Goal: Task Accomplishment & Management: Complete application form

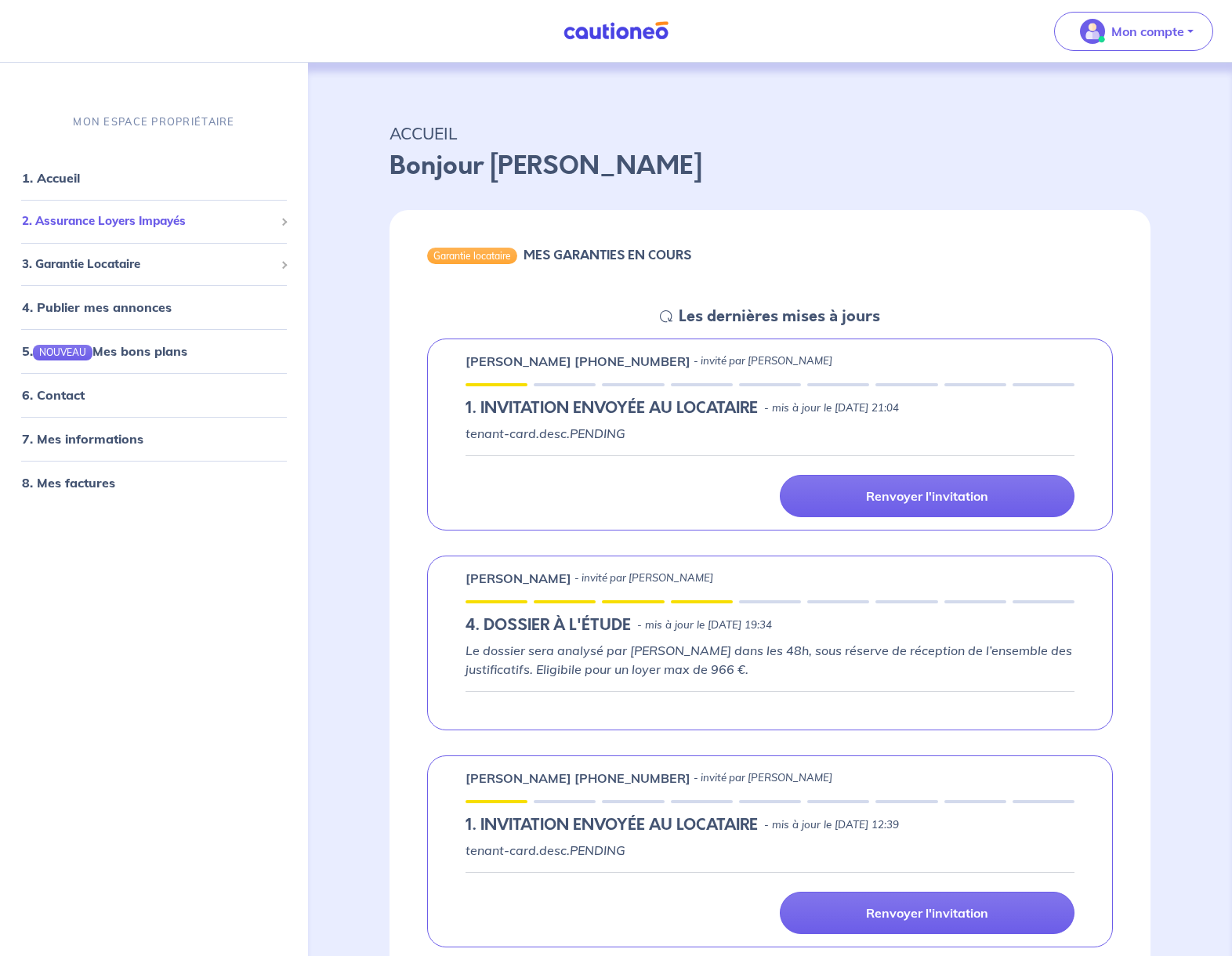
click at [234, 228] on span "2. Assurance Loyers Impayés" at bounding box center [148, 221] width 252 height 18
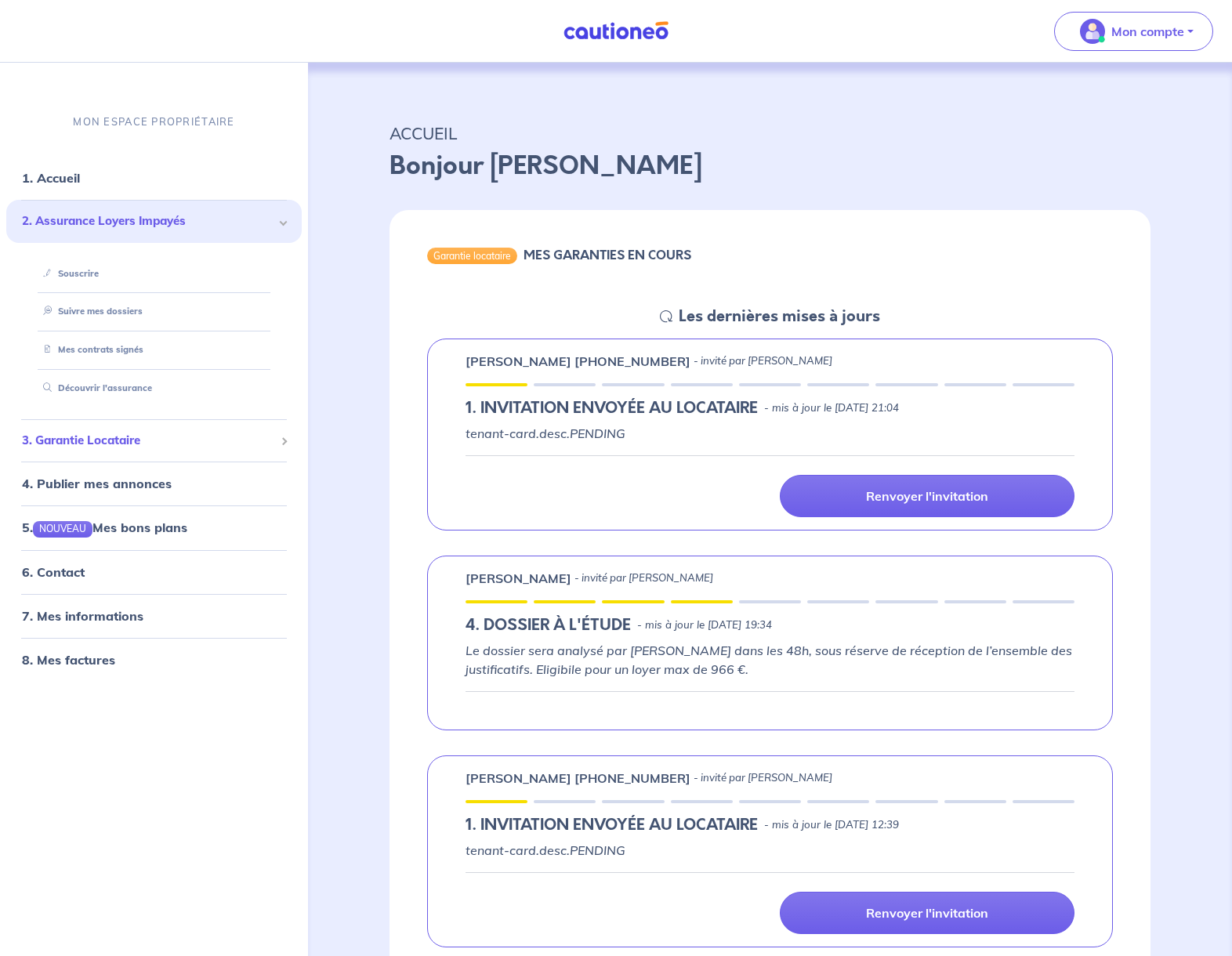
click at [194, 445] on span "3. Garantie Locataire" at bounding box center [148, 441] width 252 height 18
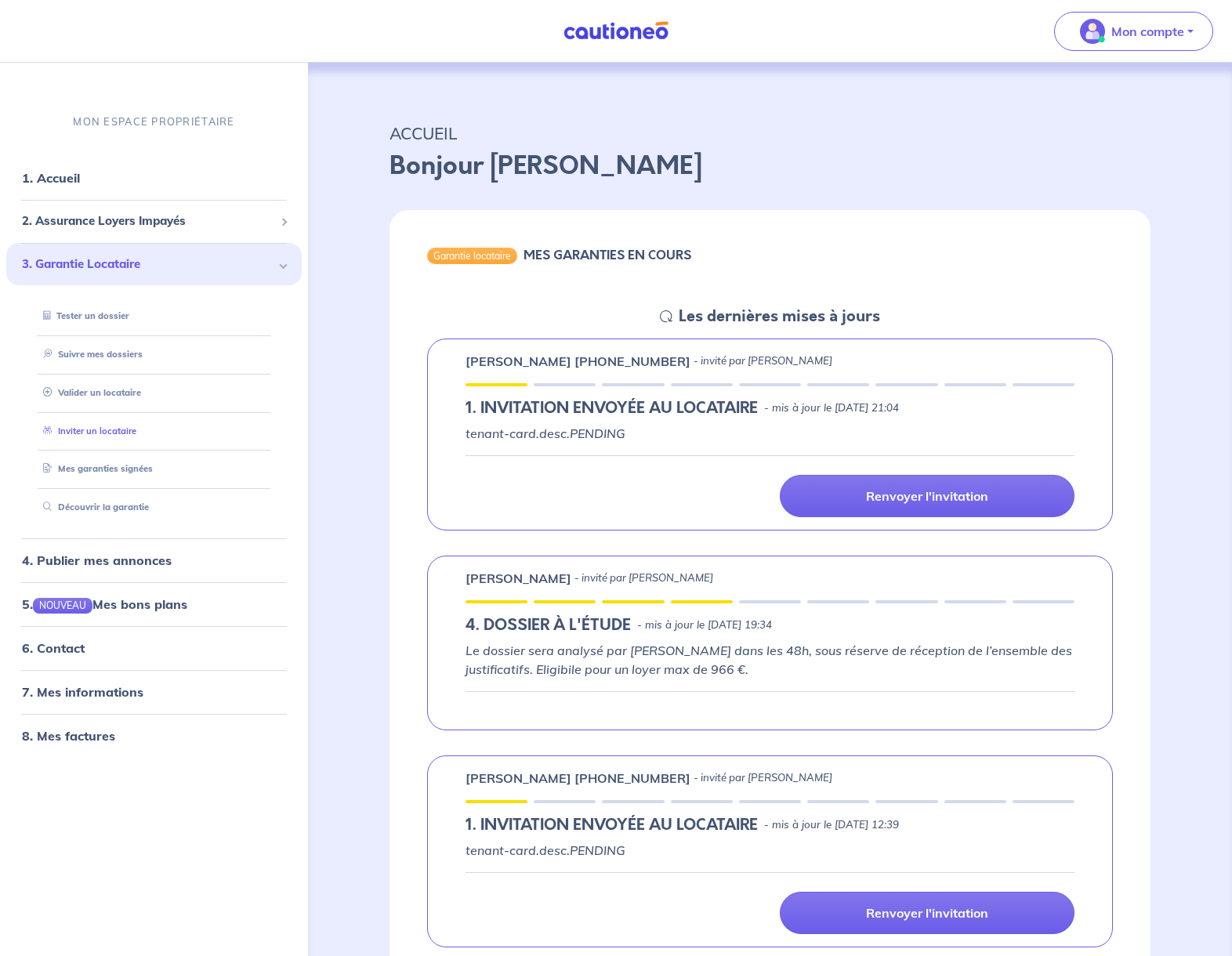
click at [119, 431] on link "Inviter un locataire" at bounding box center [86, 431] width 100 height 11
select select "FR"
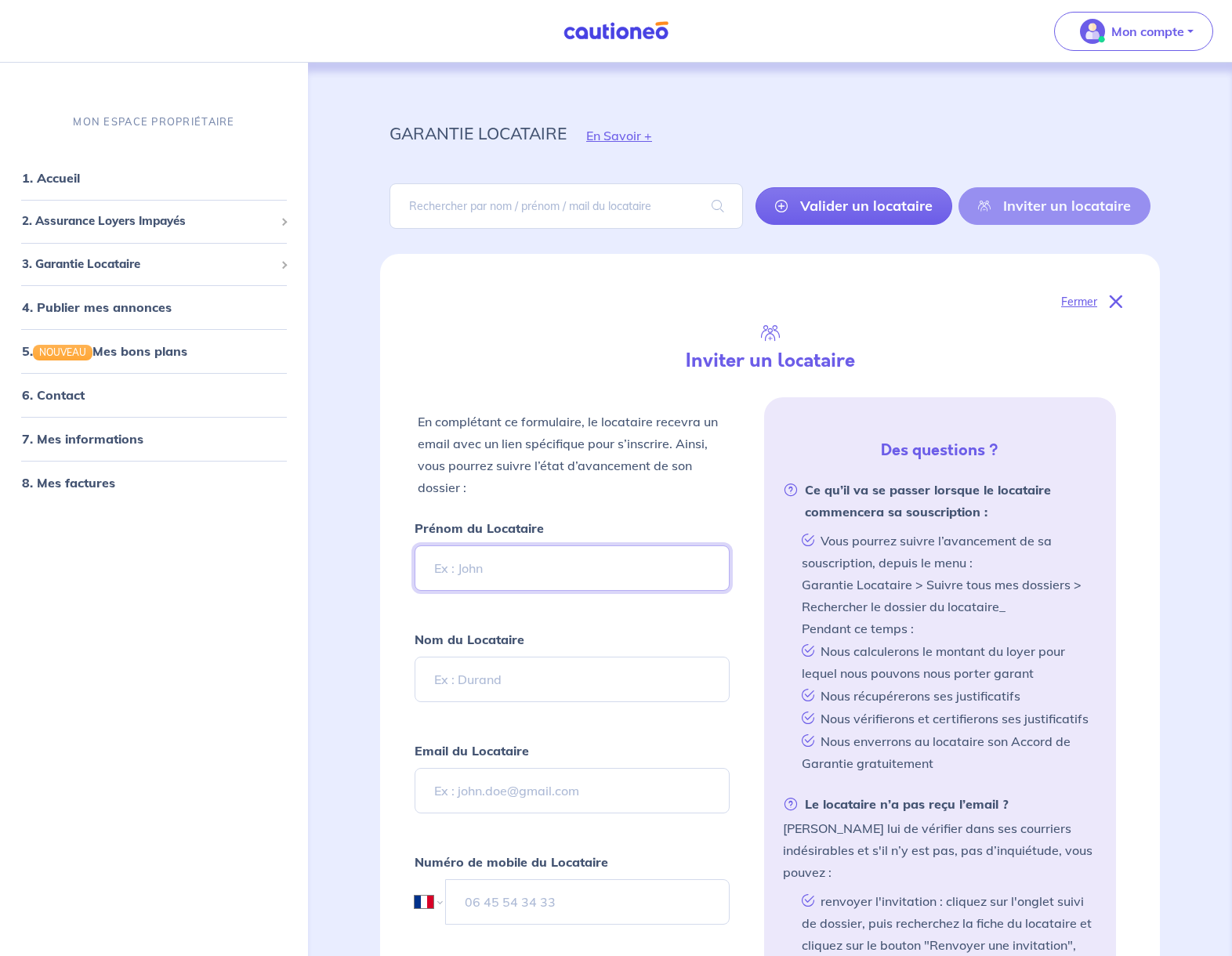
paste input "[PERSON_NAME]"
type input "[PERSON_NAME]"
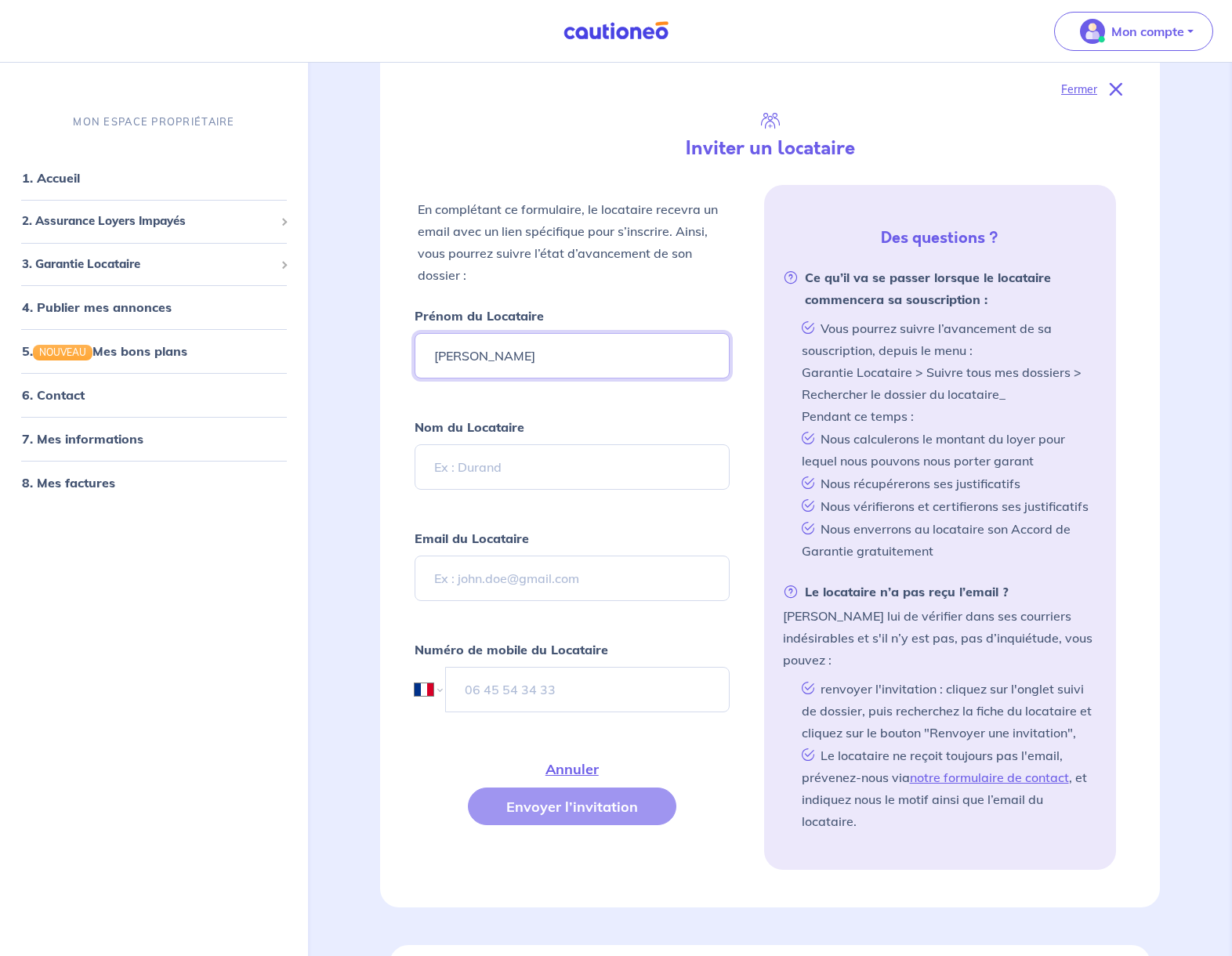
scroll to position [213, 0]
click at [566, 578] on input "Email du Locataire" at bounding box center [572, 577] width 315 height 45
paste input "[EMAIL_ADDRESS][DOMAIN_NAME]"
type input "[EMAIL_ADDRESS][DOMAIN_NAME]"
click at [537, 699] on input "tel" at bounding box center [588, 688] width 284 height 45
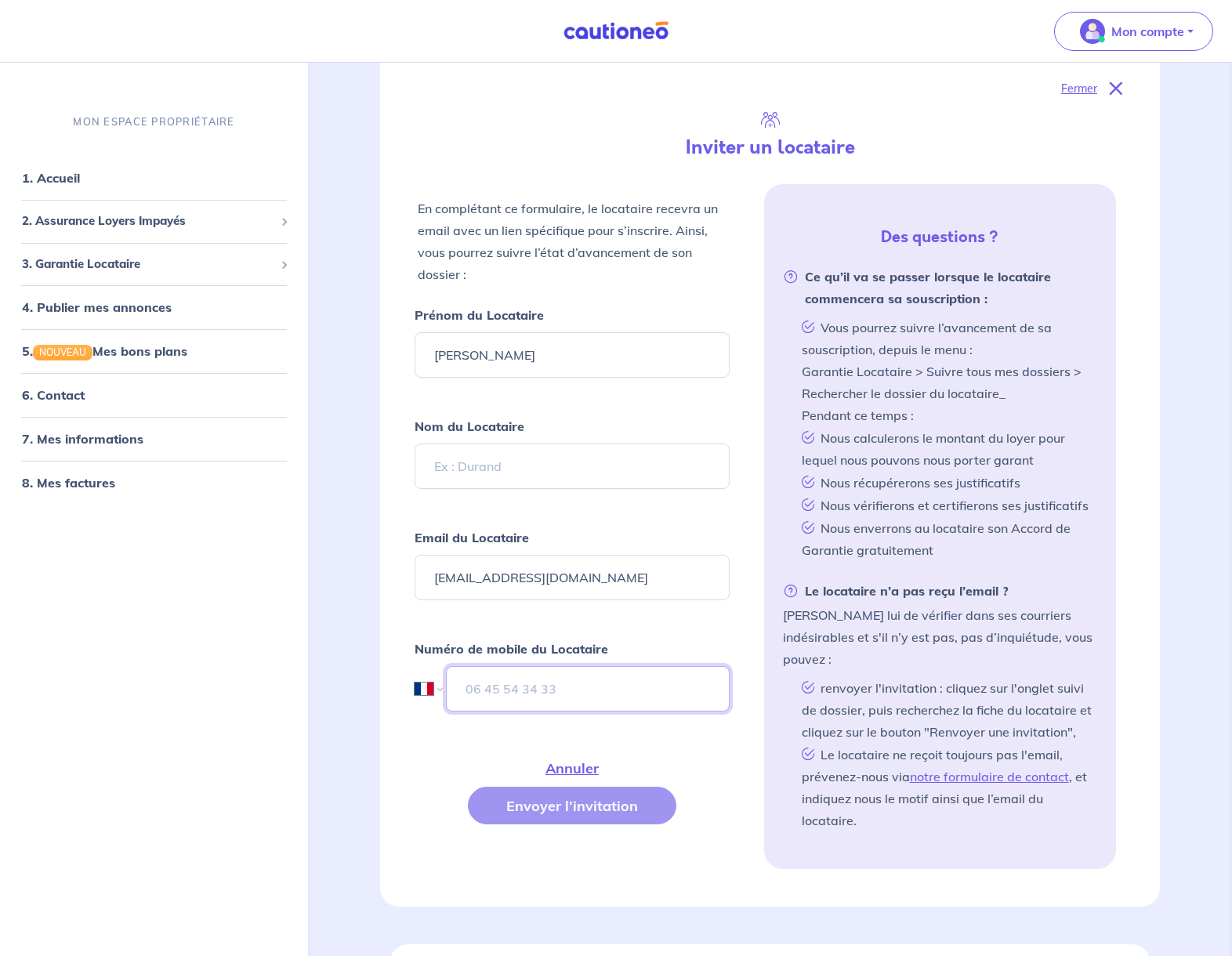
paste input "06 49 38 21 10"
type input "06 49 38 21 10"
drag, startPoint x: 469, startPoint y: 358, endPoint x: 572, endPoint y: 358, distance: 103.0
click at [572, 358] on input "[PERSON_NAME]" at bounding box center [572, 354] width 315 height 45
click at [501, 360] on input "[PERSON_NAME]" at bounding box center [572, 354] width 315 height 45
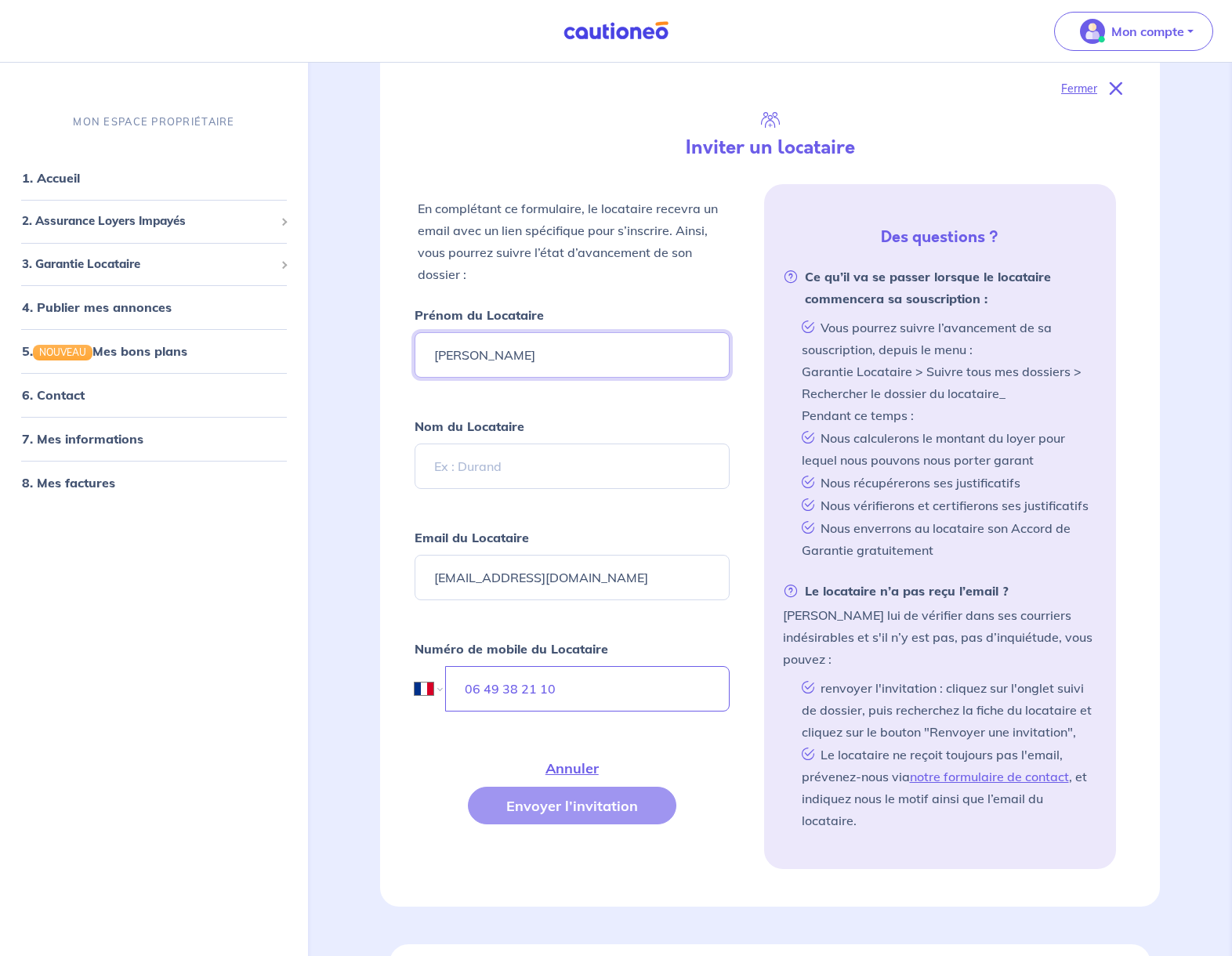
drag, startPoint x: 524, startPoint y: 358, endPoint x: 465, endPoint y: 348, distance: 59.8
click at [465, 348] on input "[PERSON_NAME]" at bounding box center [572, 354] width 315 height 45
type input "Lilou"
click at [511, 461] on input "Nom du Locataire" at bounding box center [572, 466] width 315 height 45
paste input "fournier"
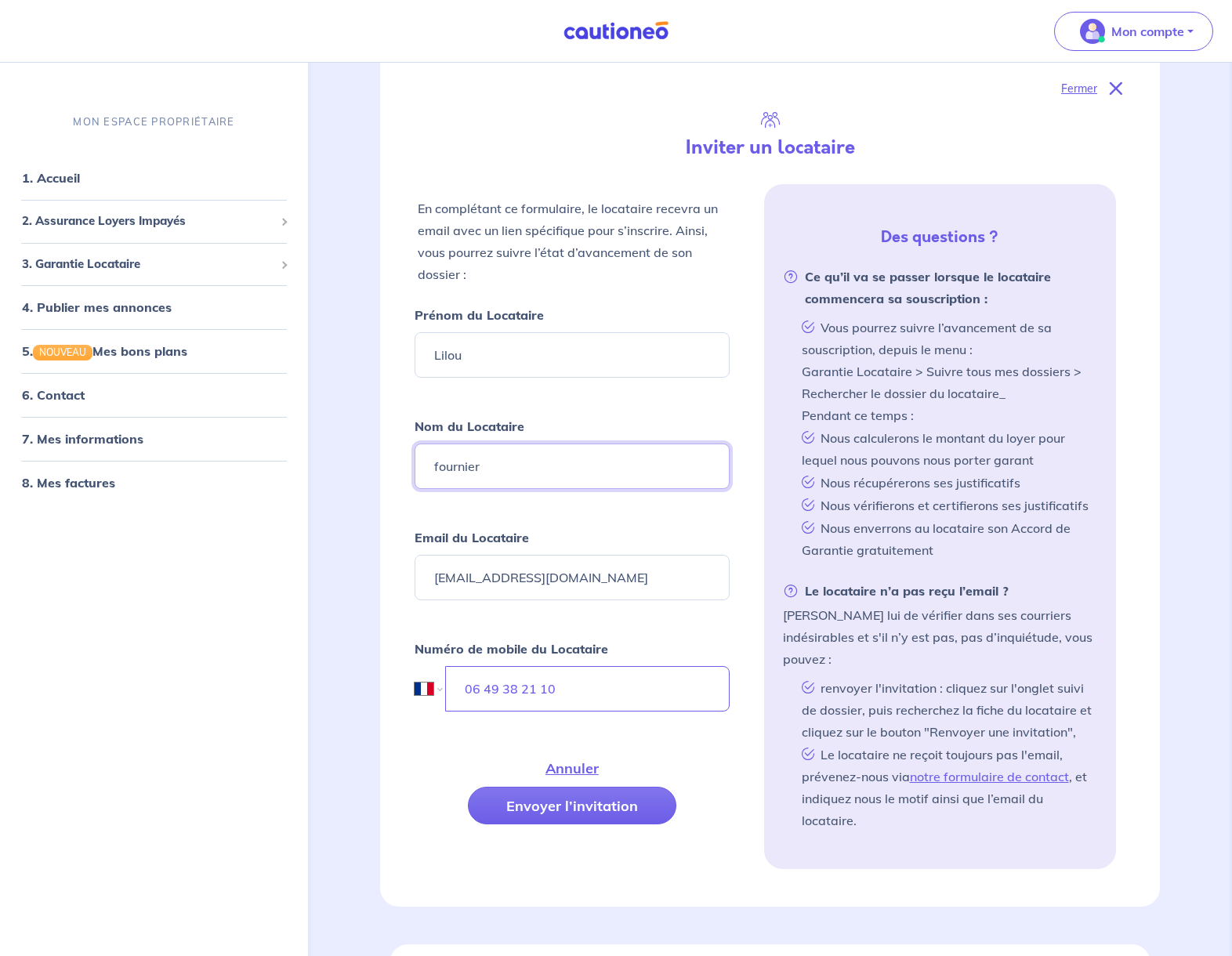
type input "fournier"
click at [383, 417] on div "Fermer Inviter un locataire En complétant ce formulaire, le locataire recevra u…" at bounding box center [771, 473] width 780 height 866
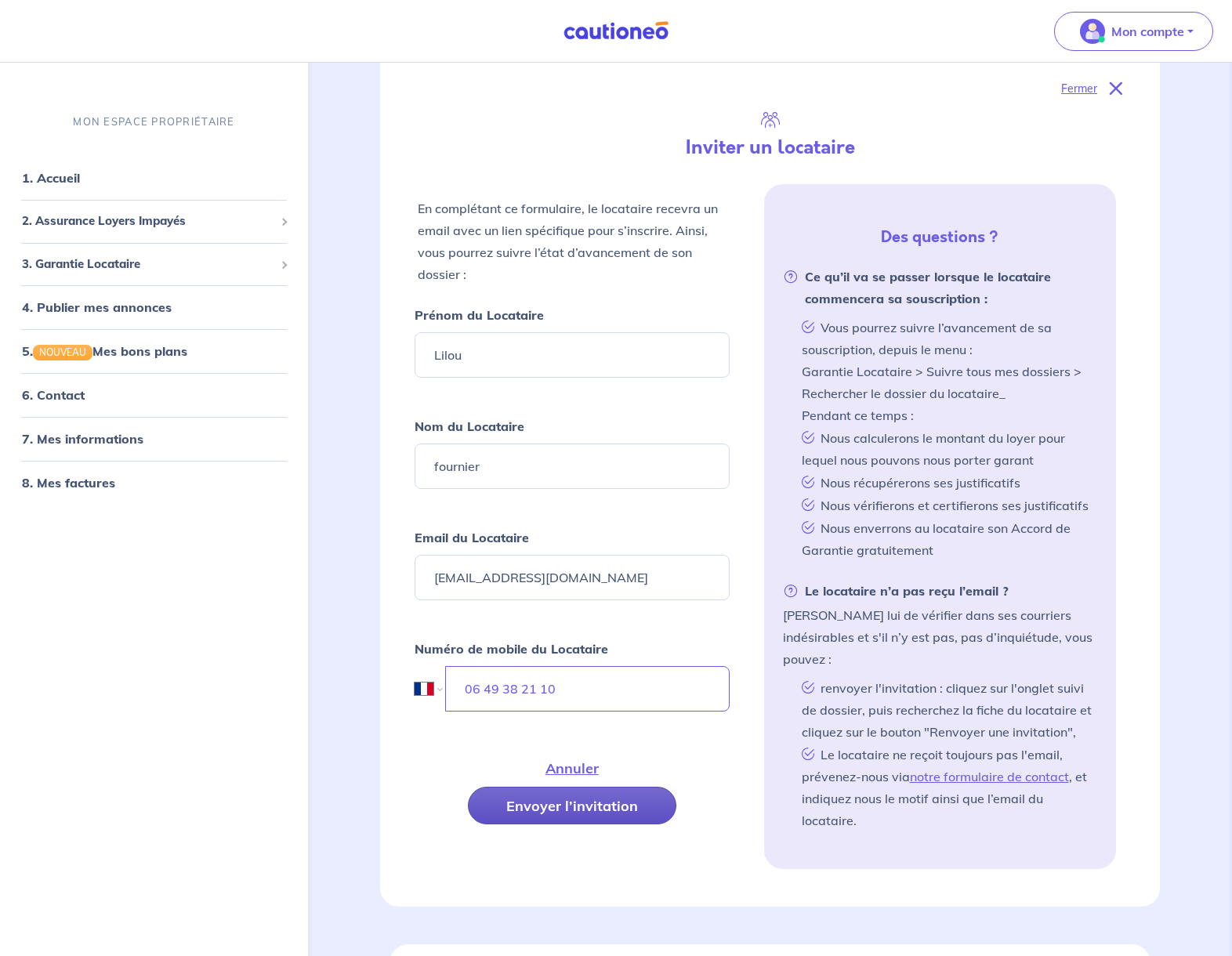
click at [617, 813] on button "Envoyer l’invitation" at bounding box center [572, 805] width 209 height 37
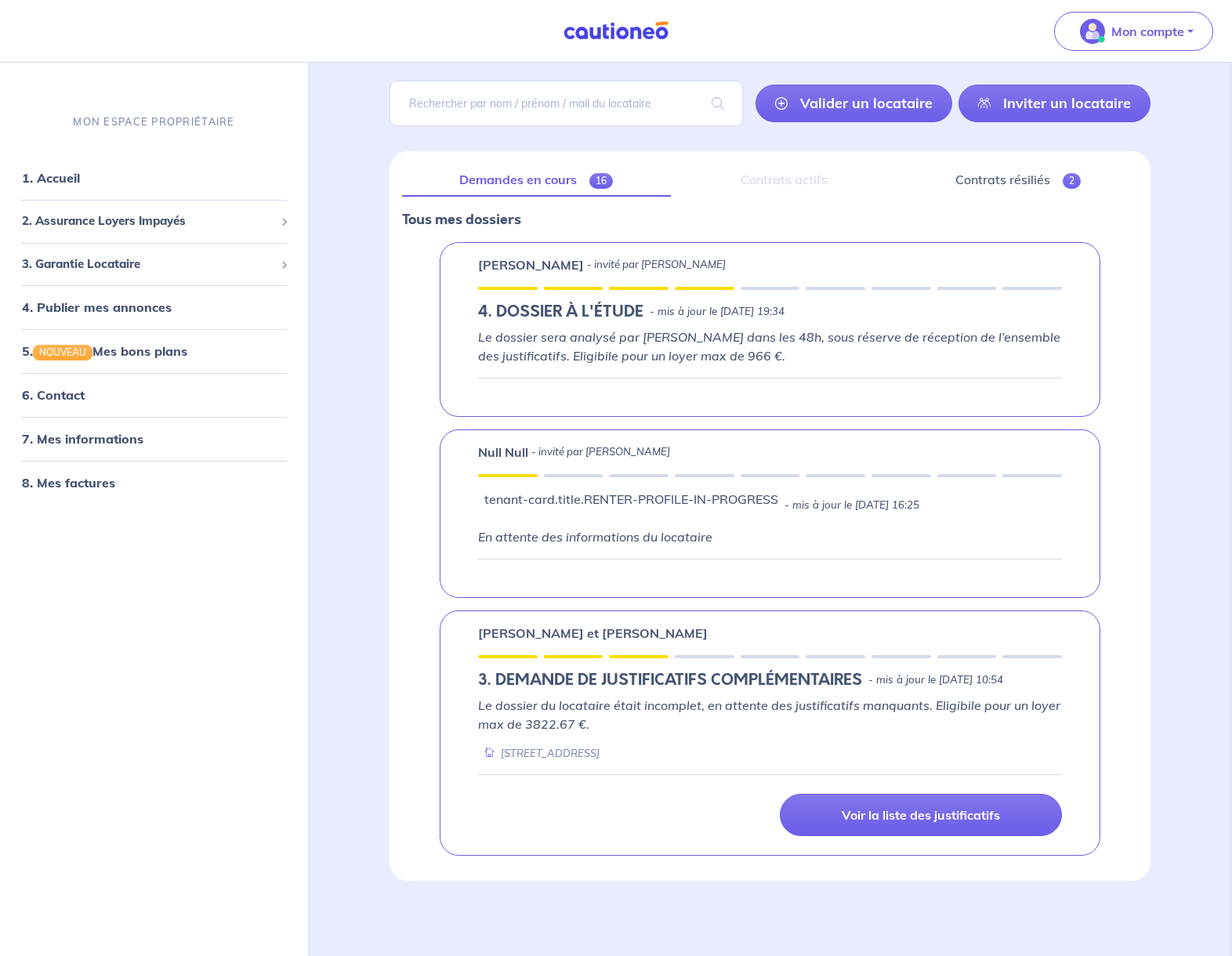
scroll to position [103, 0]
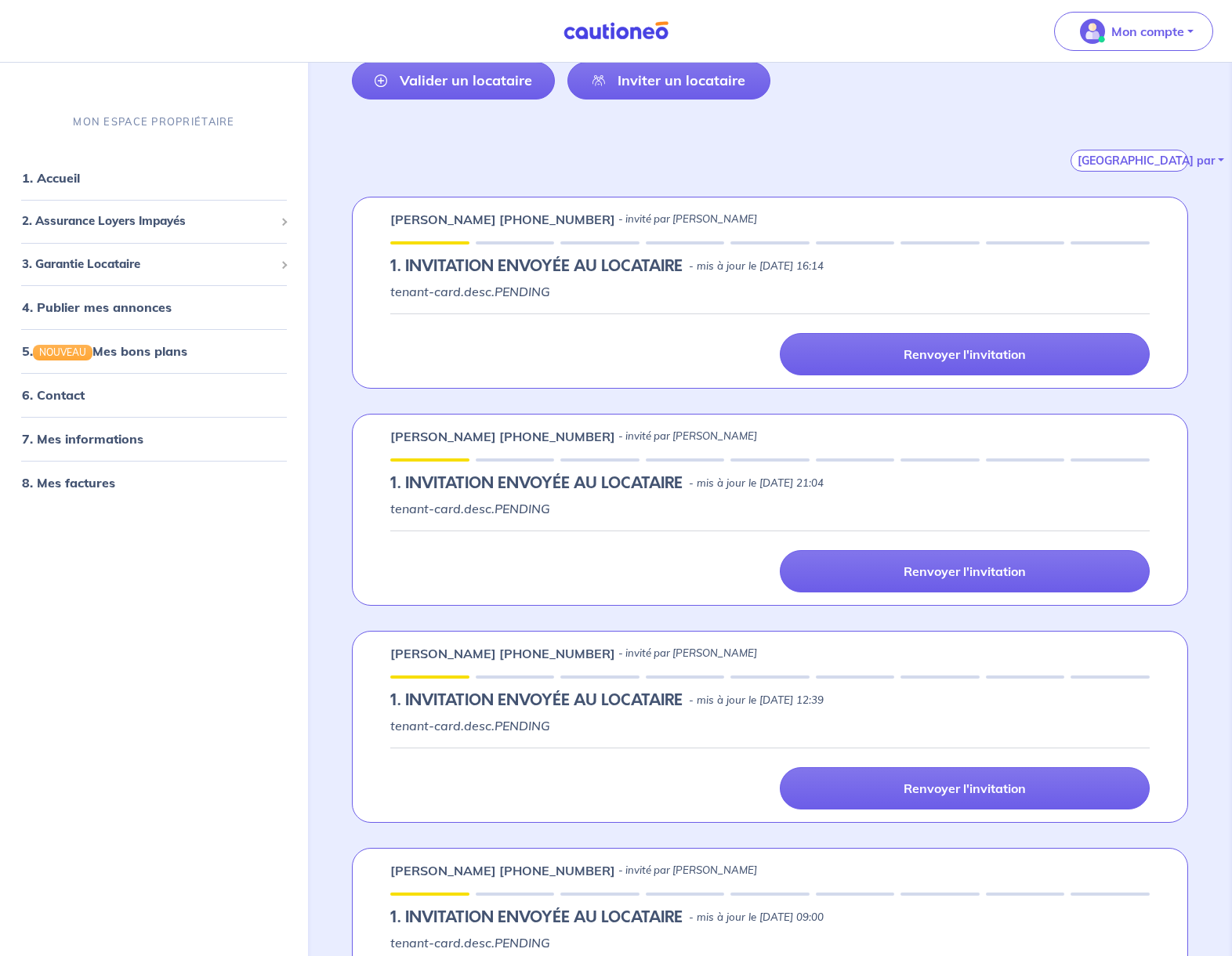
scroll to position [201, 0]
